Goal: Transaction & Acquisition: Book appointment/travel/reservation

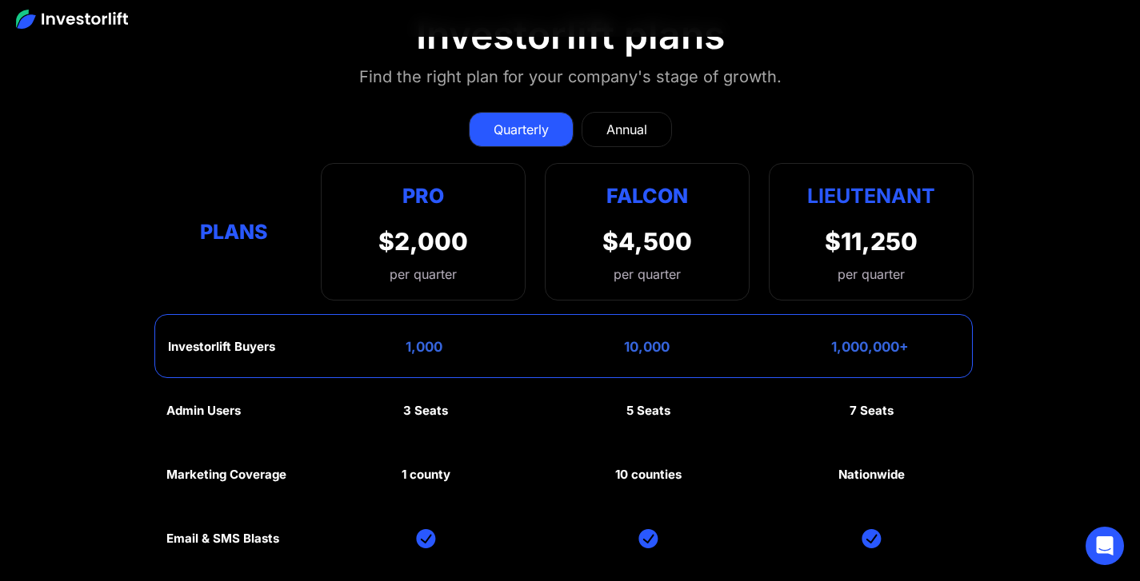
scroll to position [7008, 0]
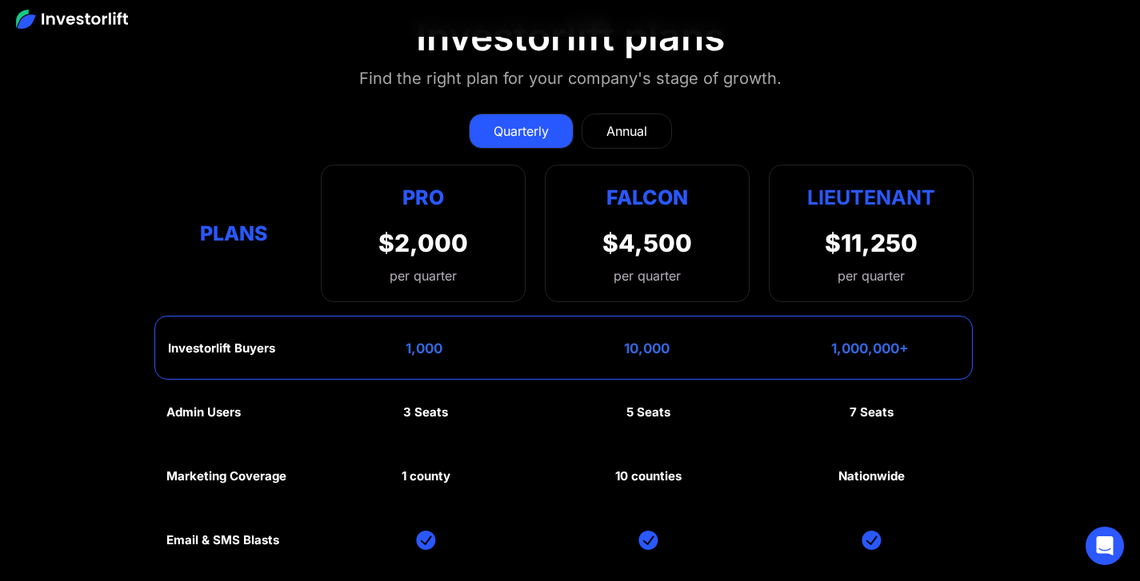
click at [616, 125] on div "Annual" at bounding box center [626, 131] width 41 height 19
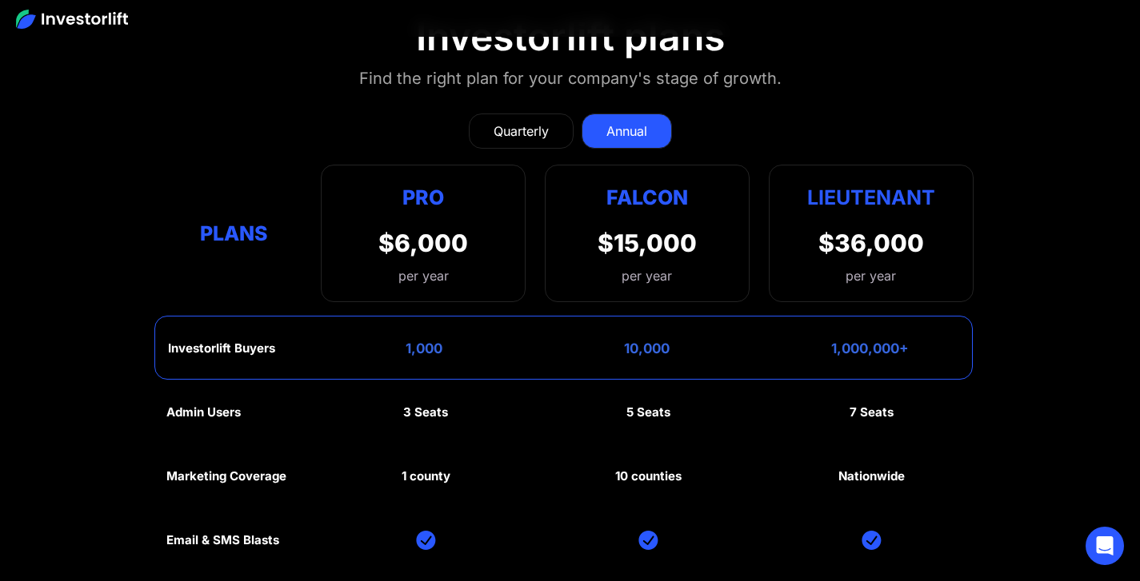
click at [508, 122] on div "Quarterly" at bounding box center [521, 131] width 55 height 19
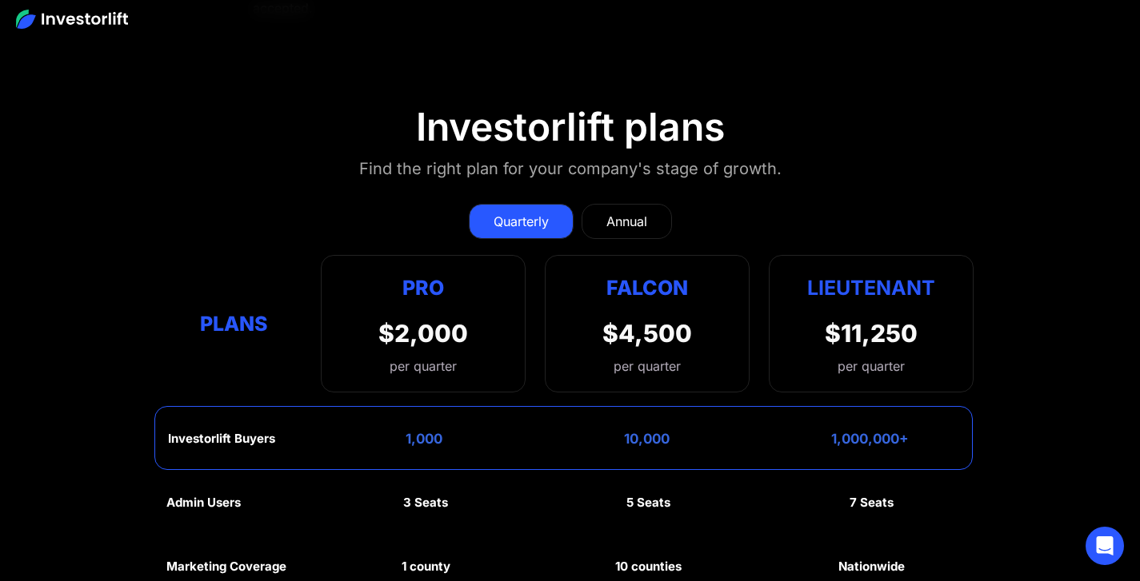
scroll to position [6916, 0]
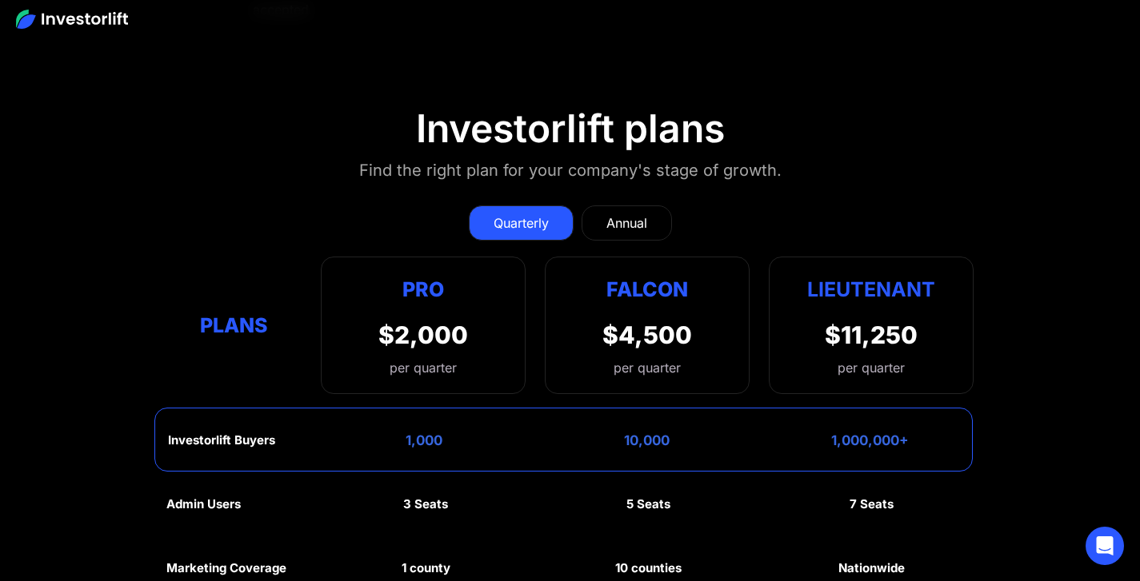
click at [621, 214] on div "Annual" at bounding box center [626, 223] width 41 height 19
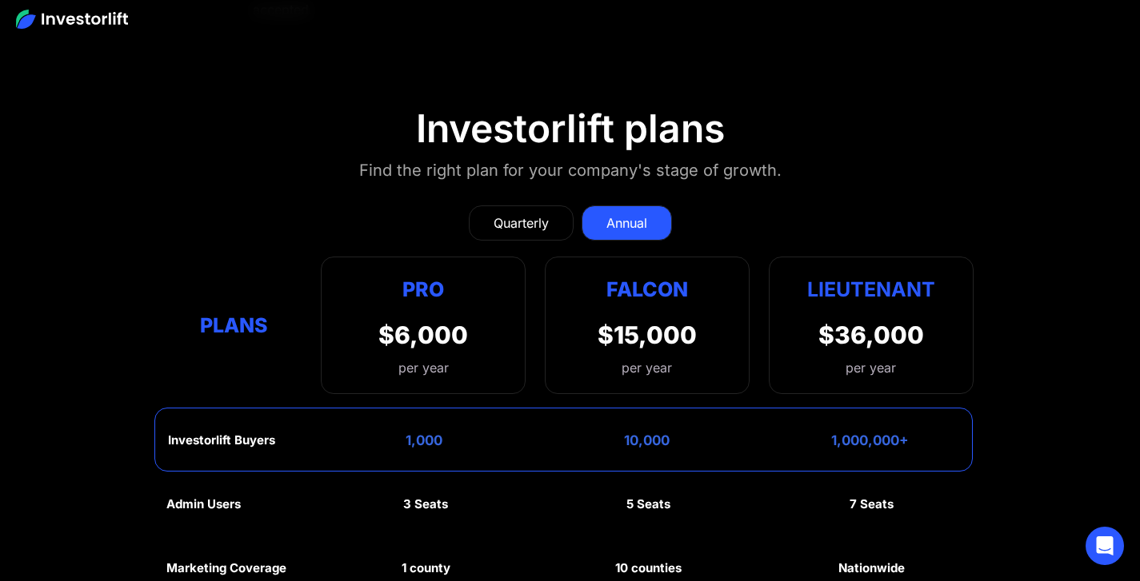
click at [539, 218] on div "Quarterly" at bounding box center [521, 223] width 55 height 19
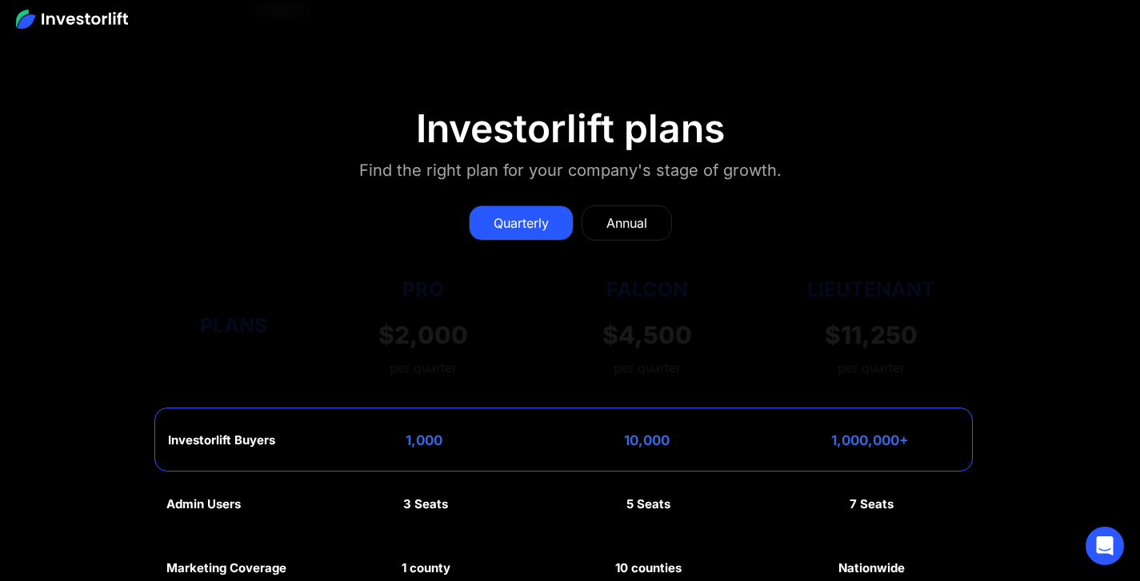
click at [647, 217] on div "Annual" at bounding box center [626, 223] width 41 height 19
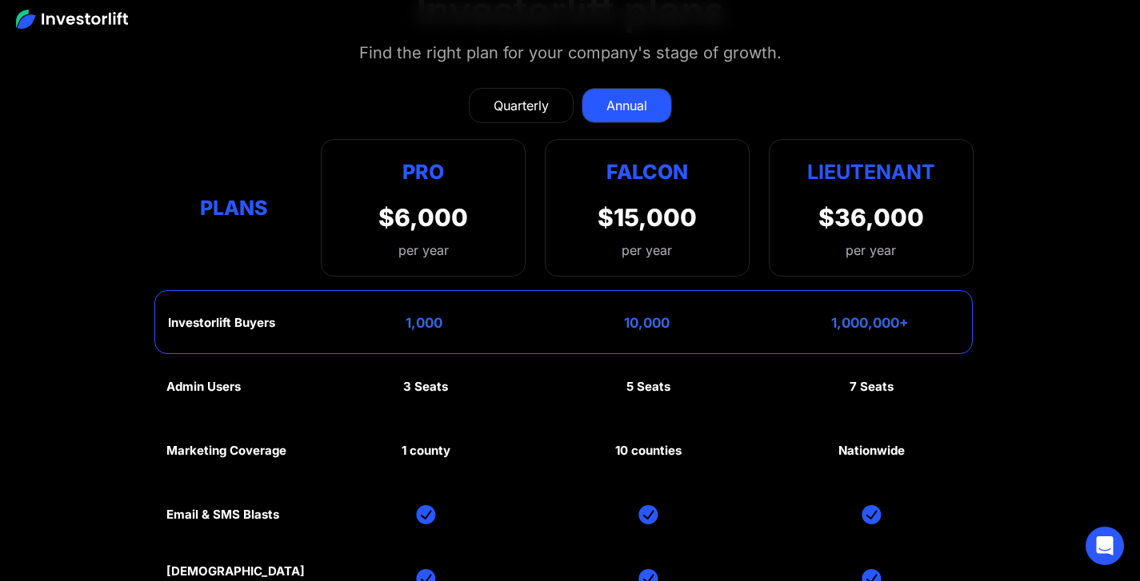
scroll to position [7035, 0]
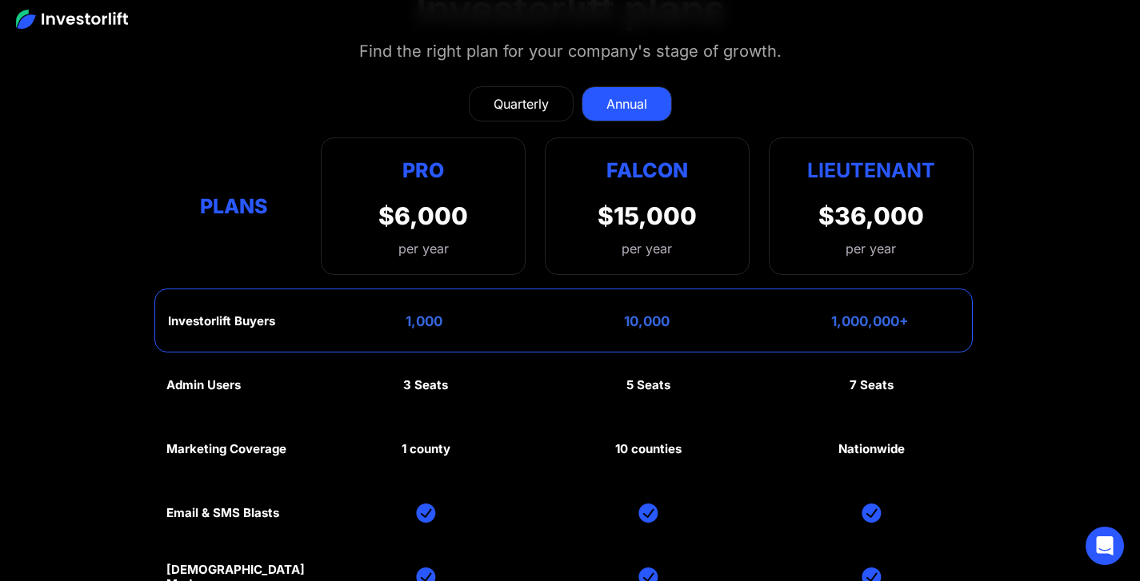
click at [530, 109] on div "Quarterly" at bounding box center [521, 103] width 55 height 19
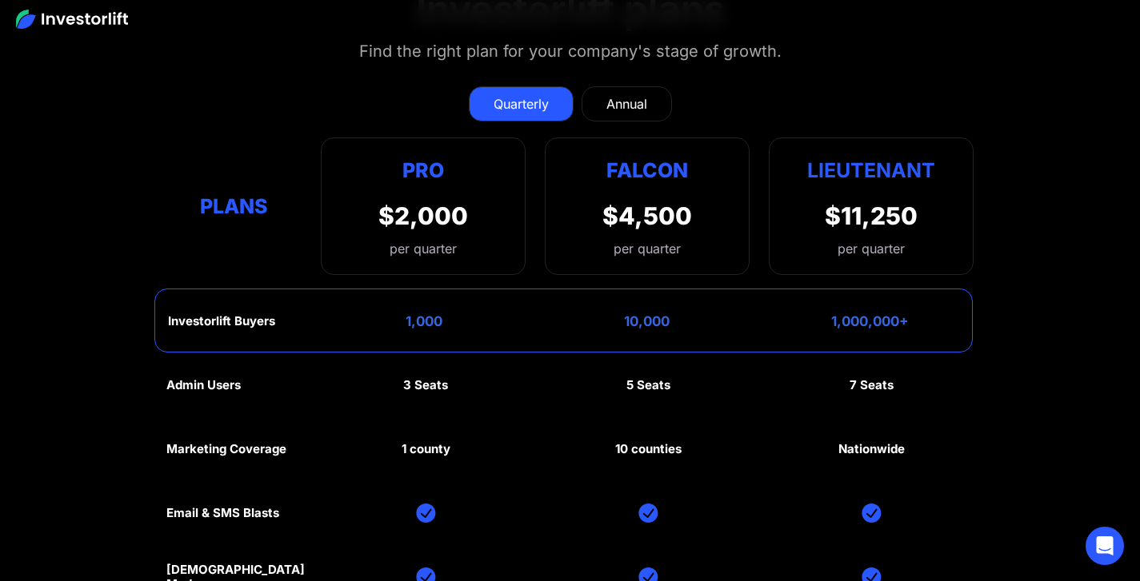
click at [637, 101] on div "Annual" at bounding box center [626, 103] width 41 height 19
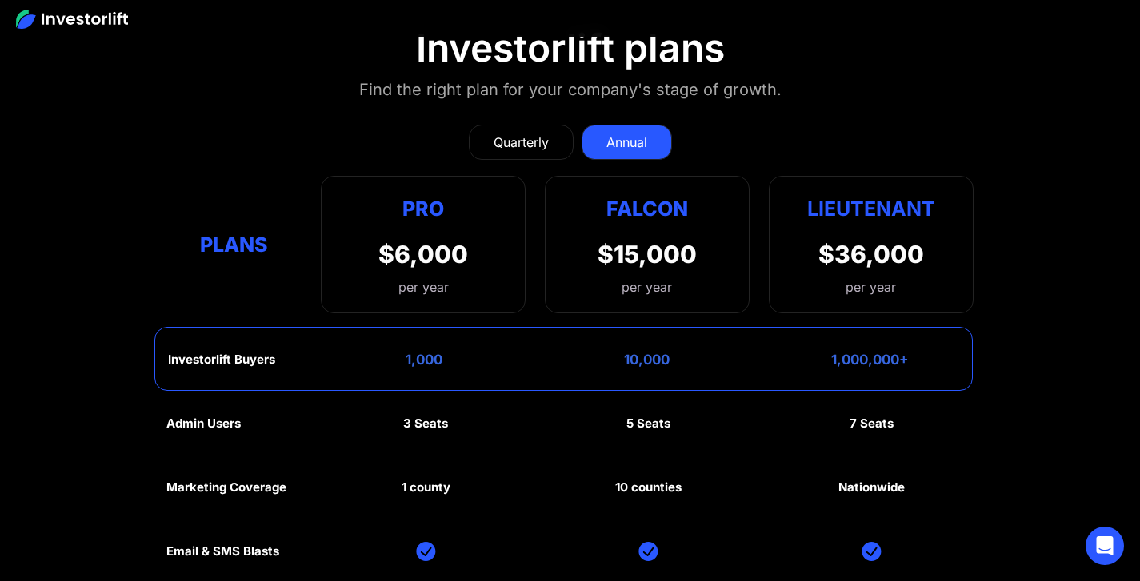
scroll to position [6960, 0]
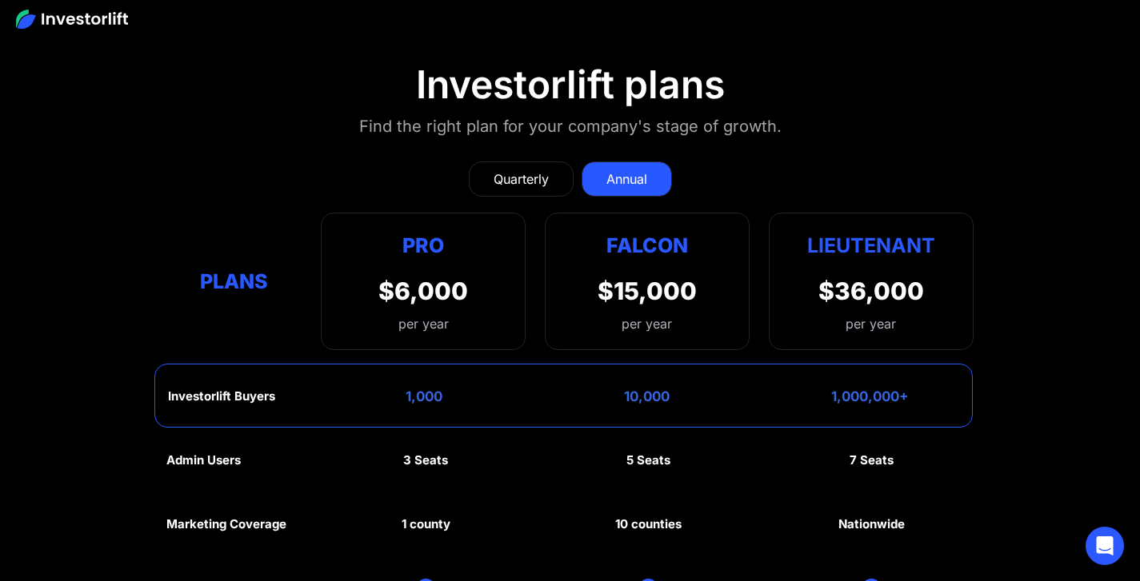
click at [521, 171] on div "Quarterly" at bounding box center [521, 179] width 55 height 19
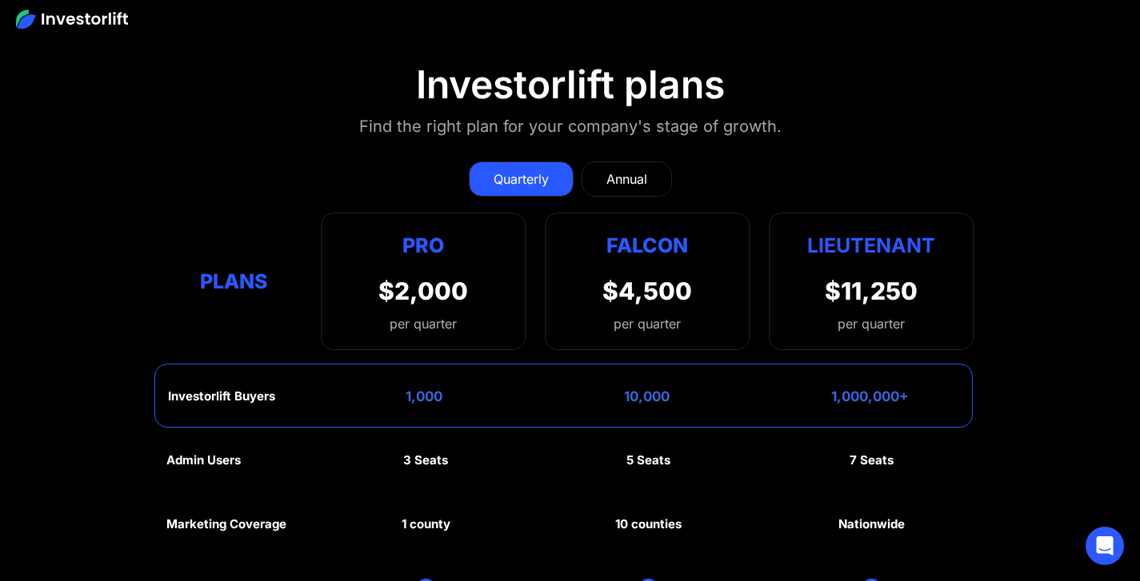
click at [618, 171] on div "Annual" at bounding box center [626, 179] width 41 height 19
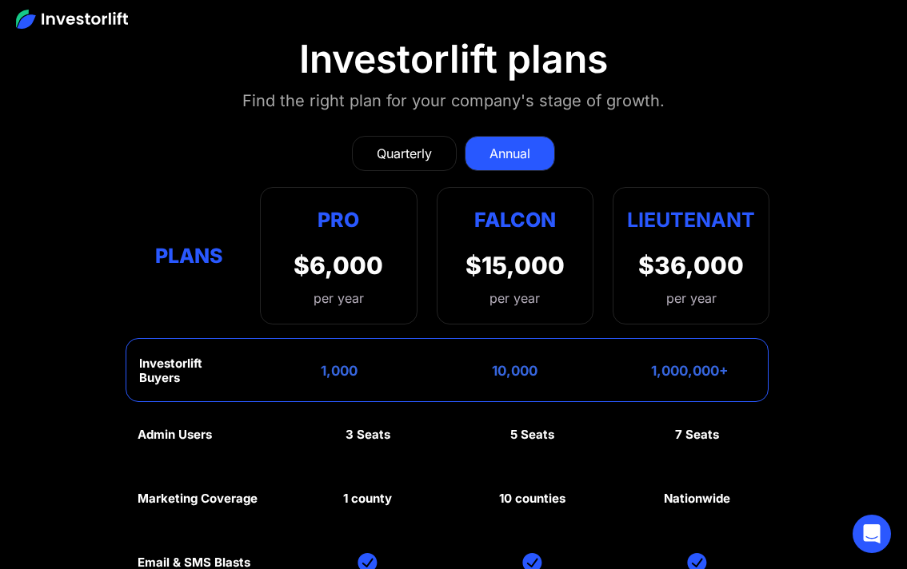
scroll to position [7339, 0]
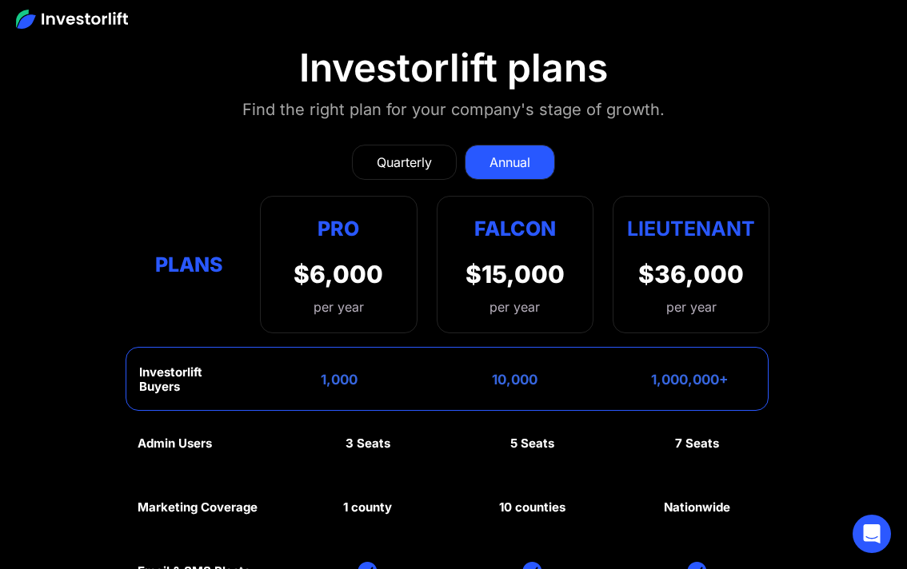
click at [404, 153] on div "Quarterly" at bounding box center [404, 162] width 55 height 19
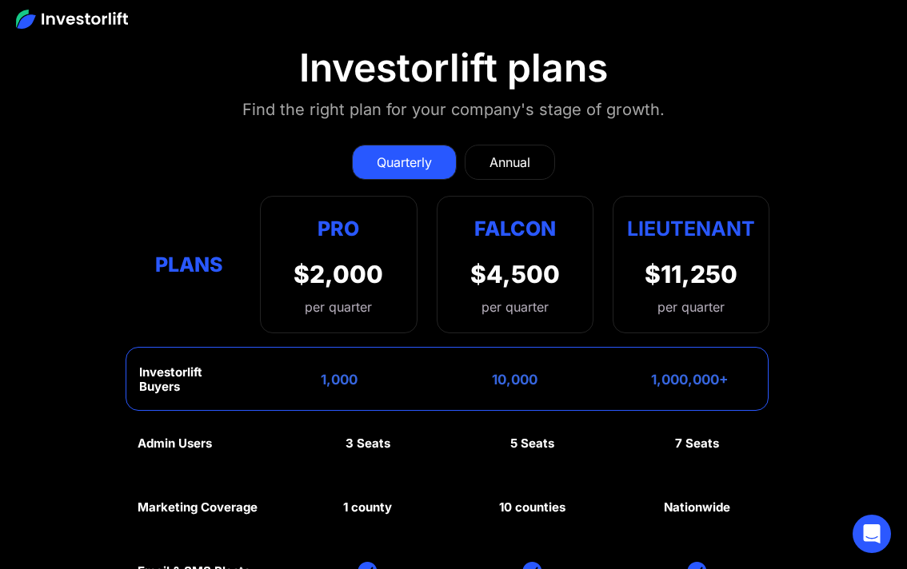
click at [518, 153] on div "Annual" at bounding box center [510, 162] width 41 height 19
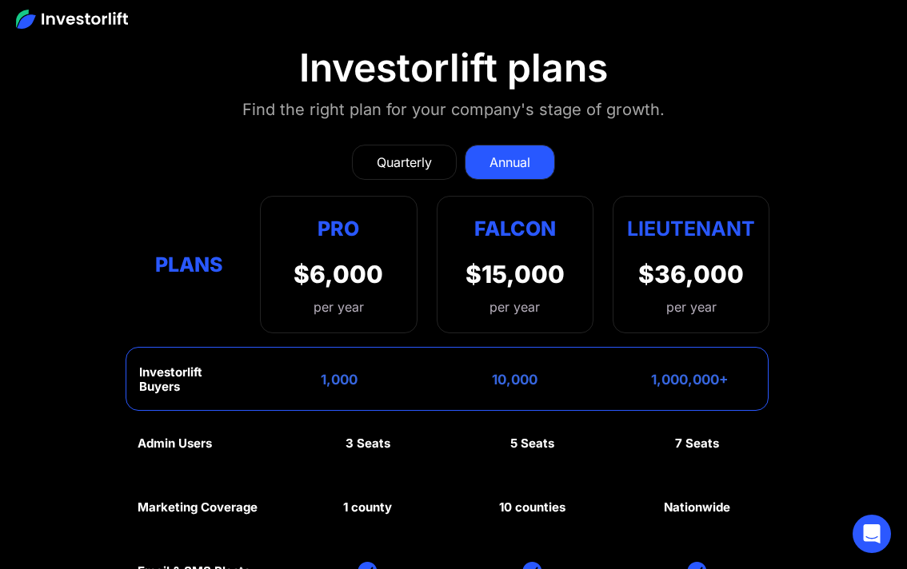
click at [21, 15] on img at bounding box center [72, 19] width 112 height 19
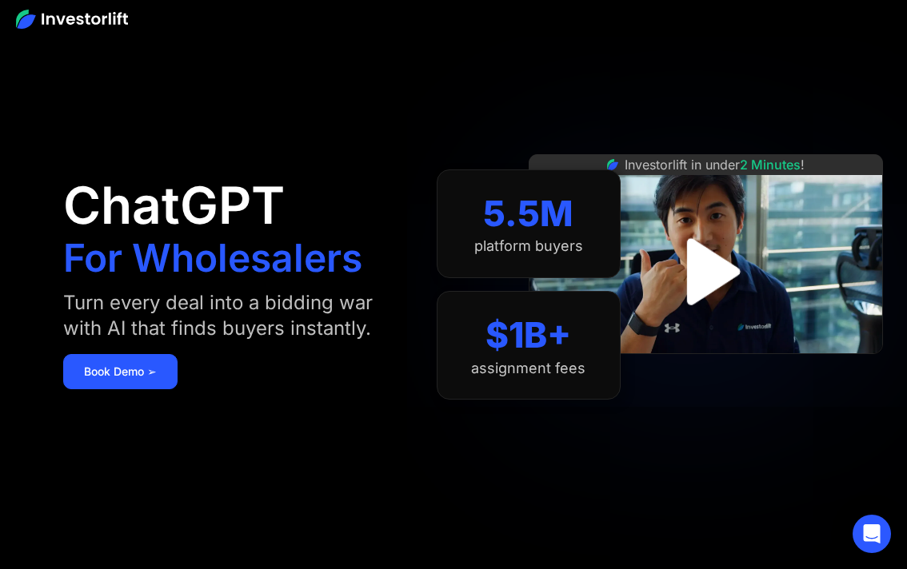
click at [709, 275] on img "open lightbox" at bounding box center [705, 271] width 121 height 121
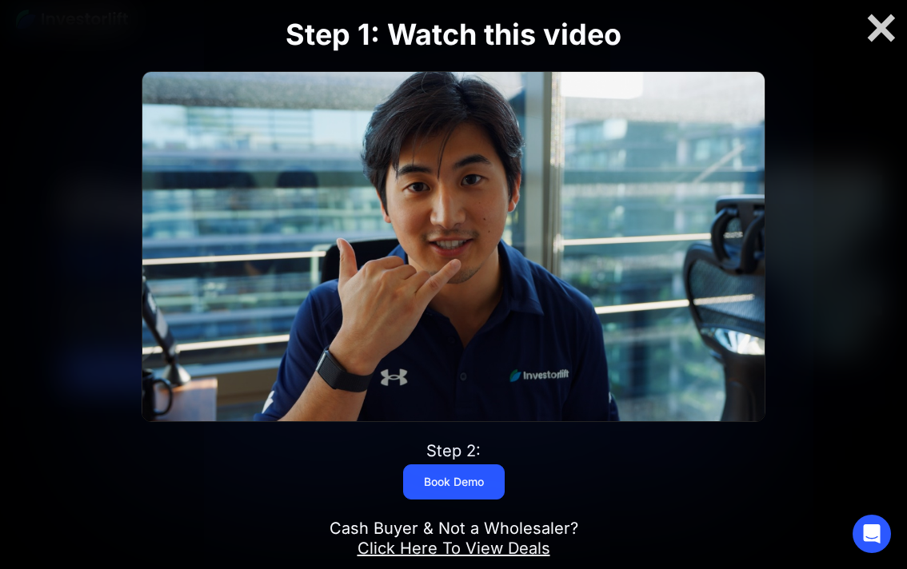
click at [448, 234] on img at bounding box center [452, 247] width 621 height 350
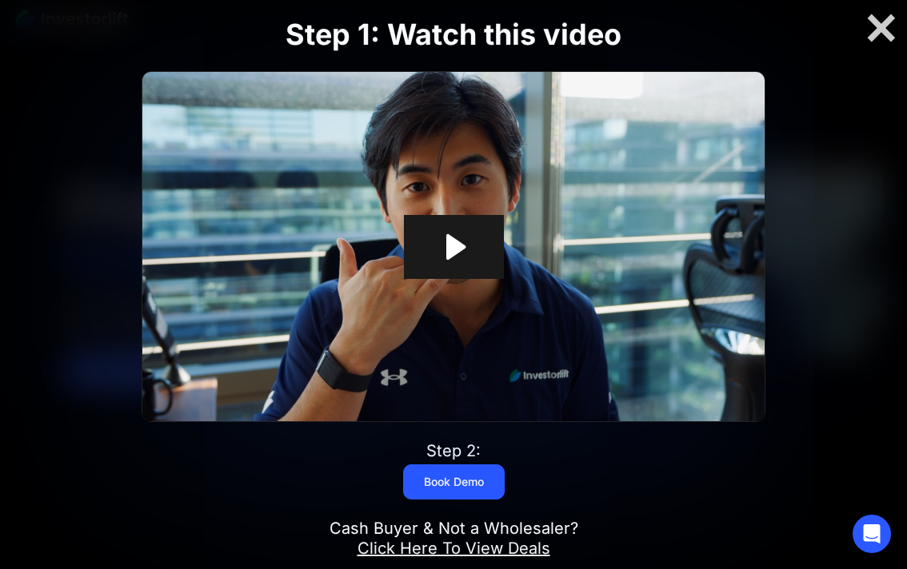
click at [446, 248] on icon "Play Video: Investorlift In Under 2 Minutes" at bounding box center [455, 247] width 19 height 26
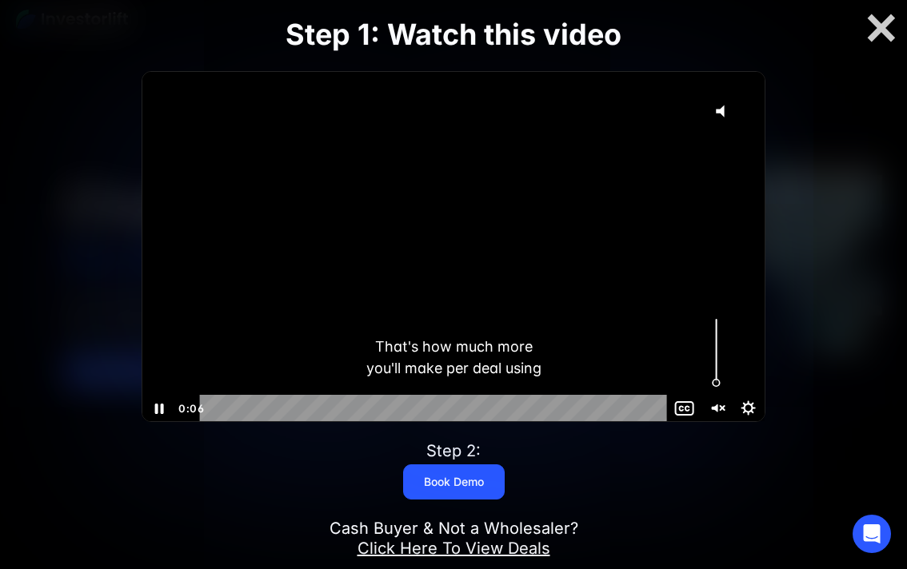
click at [720, 402] on icon "Unmute" at bounding box center [717, 407] width 32 height 27
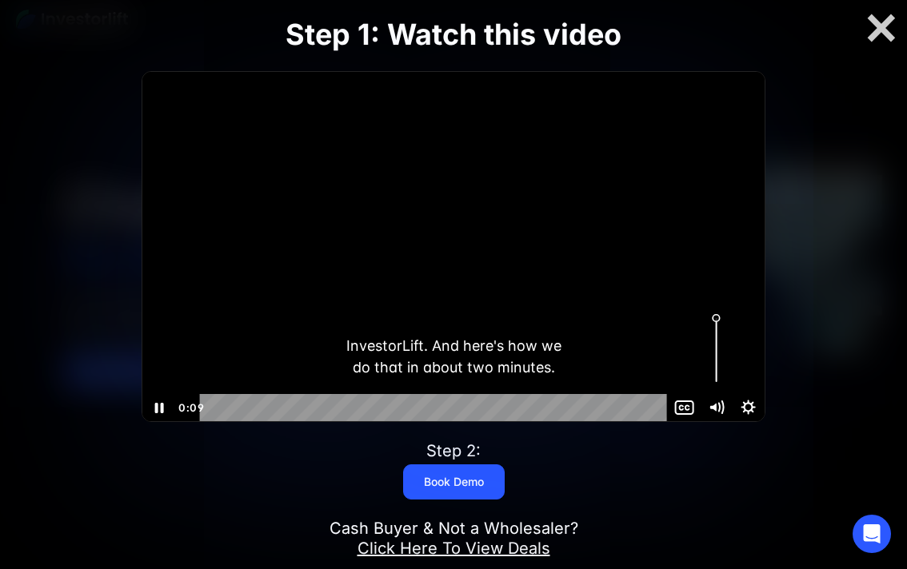
click at [721, 404] on icon "Mute" at bounding box center [717, 407] width 32 height 27
click at [722, 402] on icon "Unmute" at bounding box center [716, 407] width 38 height 33
click at [726, 357] on div "Volume" at bounding box center [717, 350] width 32 height 88
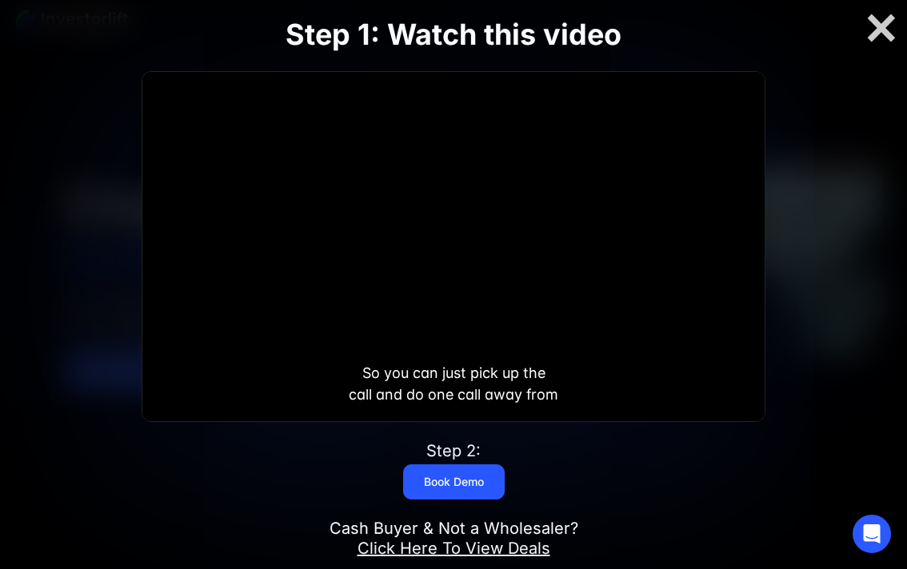
click at [478, 191] on div at bounding box center [452, 246] width 621 height 350
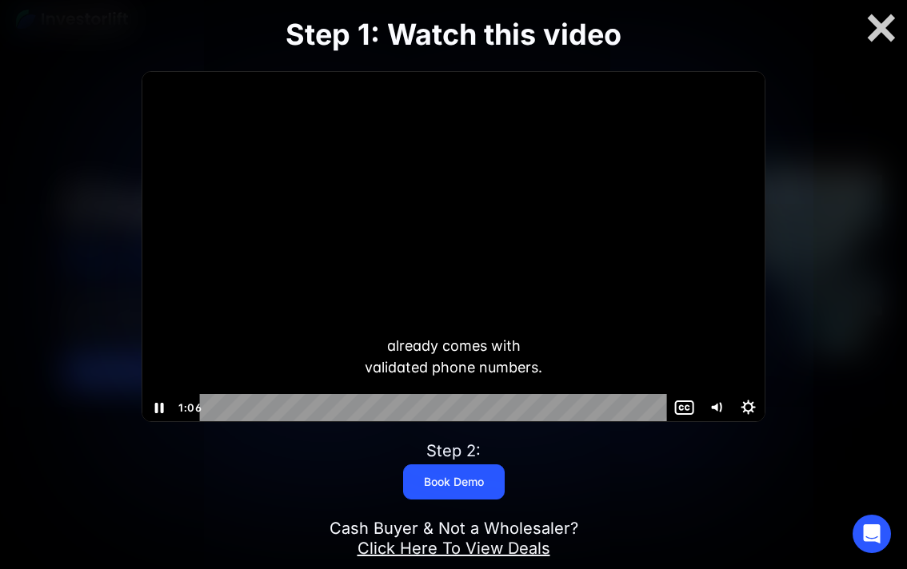
click at [410, 200] on div at bounding box center [452, 246] width 621 height 350
click at [507, 244] on div at bounding box center [452, 246] width 621 height 350
click at [525, 205] on div at bounding box center [452, 246] width 621 height 350
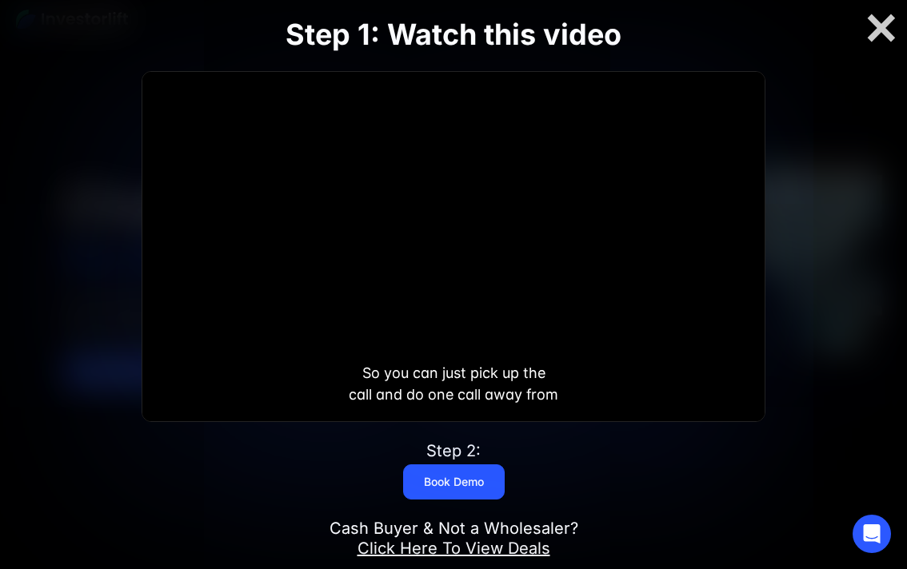
click at [142, 71] on button "Play Video: Investorlift In Under 2 Minutes" at bounding box center [142, 71] width 1 height 1
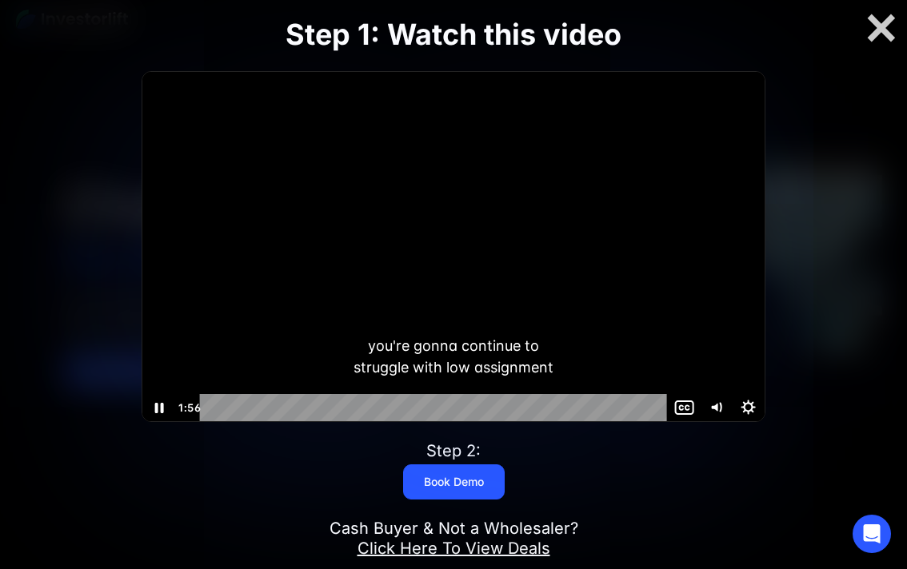
click at [409, 206] on div at bounding box center [452, 246] width 621 height 350
click at [704, 174] on div at bounding box center [452, 246] width 621 height 350
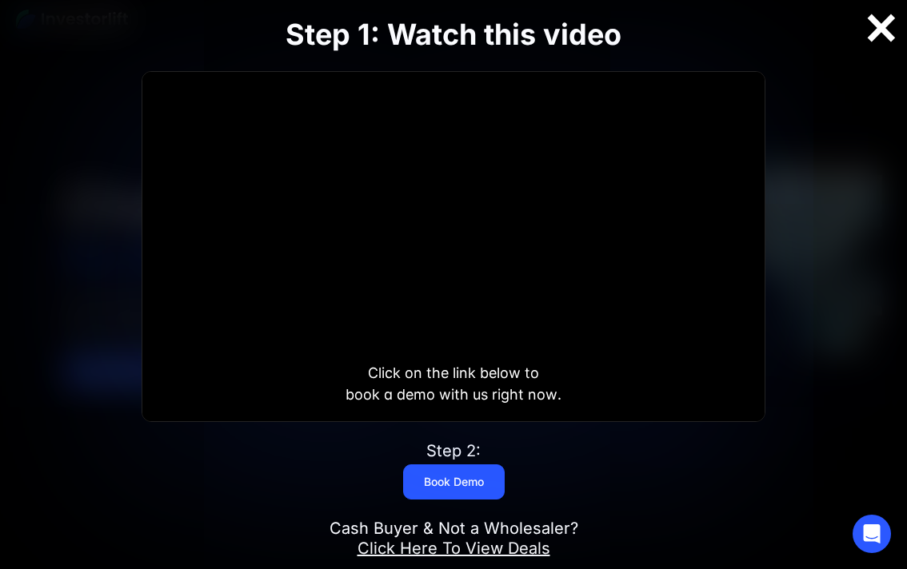
click at [880, 35] on div at bounding box center [881, 28] width 51 height 34
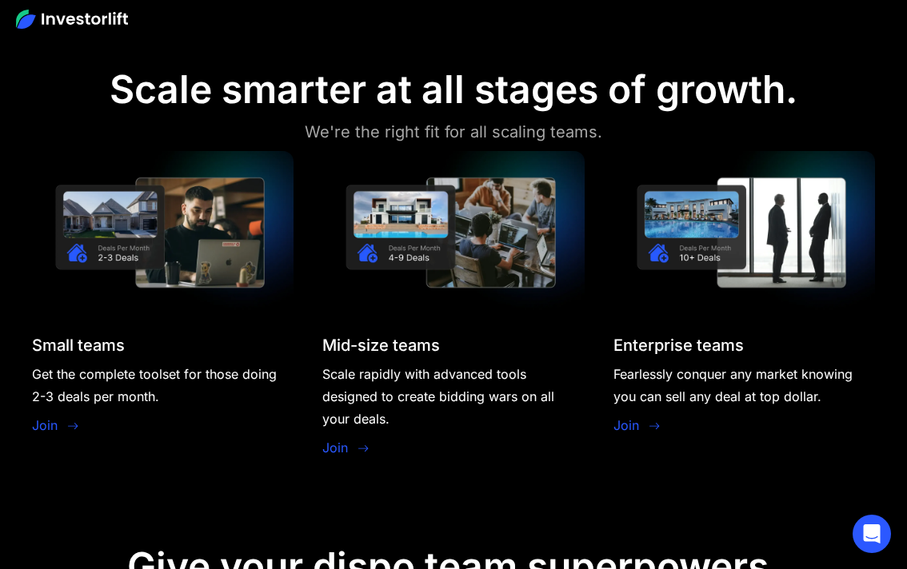
scroll to position [1336, 0]
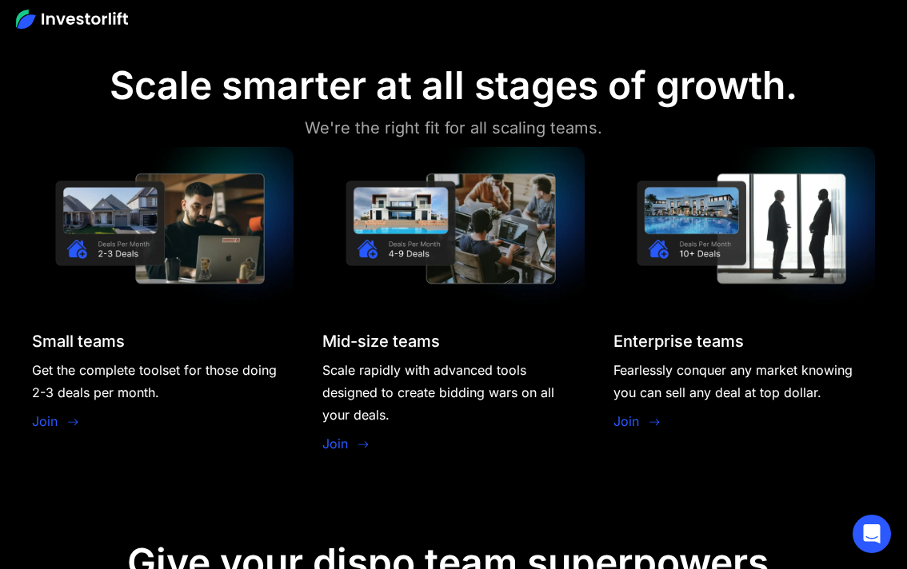
click at [46, 431] on link "Join" at bounding box center [45, 421] width 26 height 19
